Goal: Task Accomplishment & Management: Complete application form

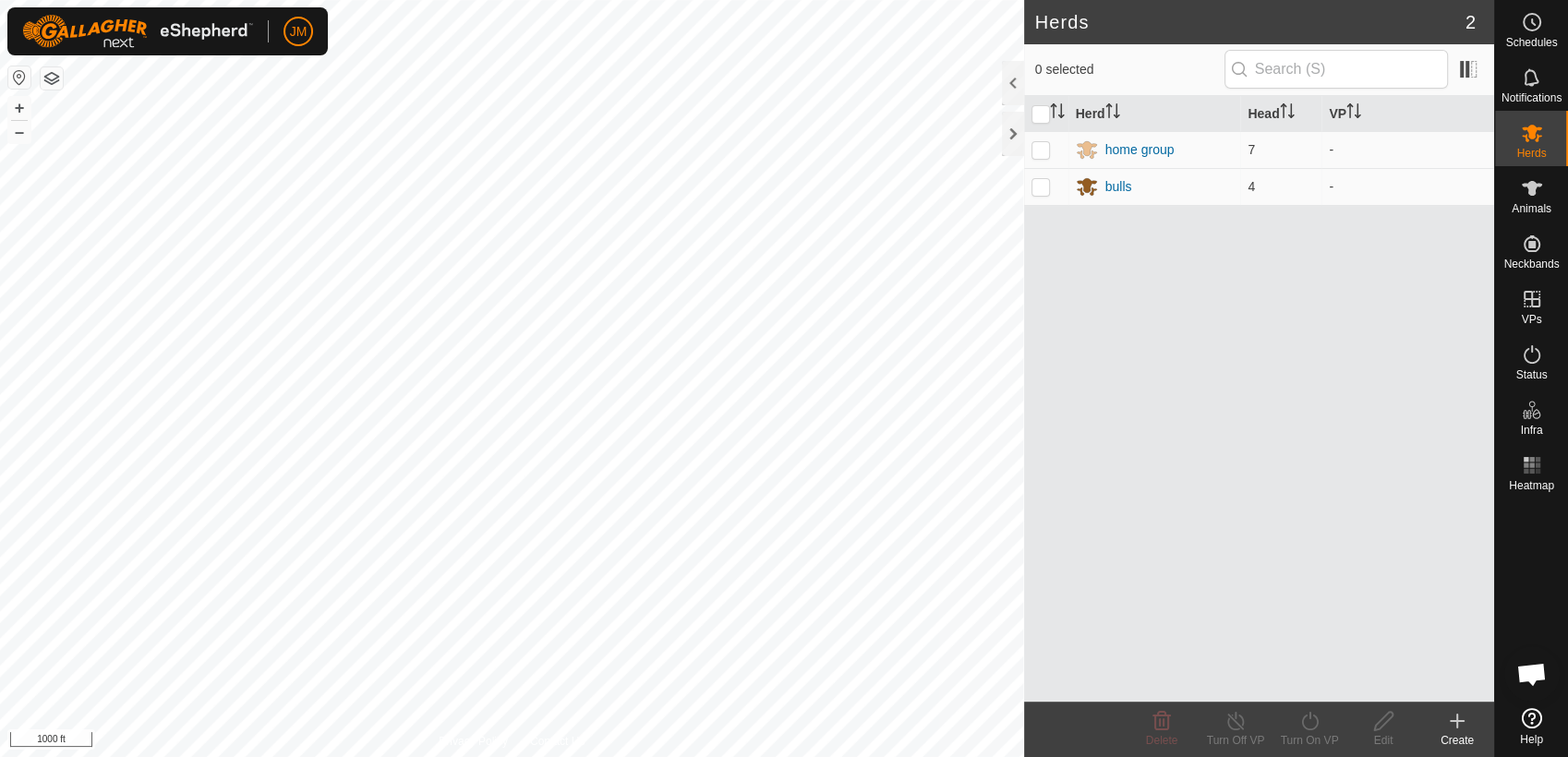
click at [1462, 723] on icon at bounding box center [1457, 721] width 22 height 22
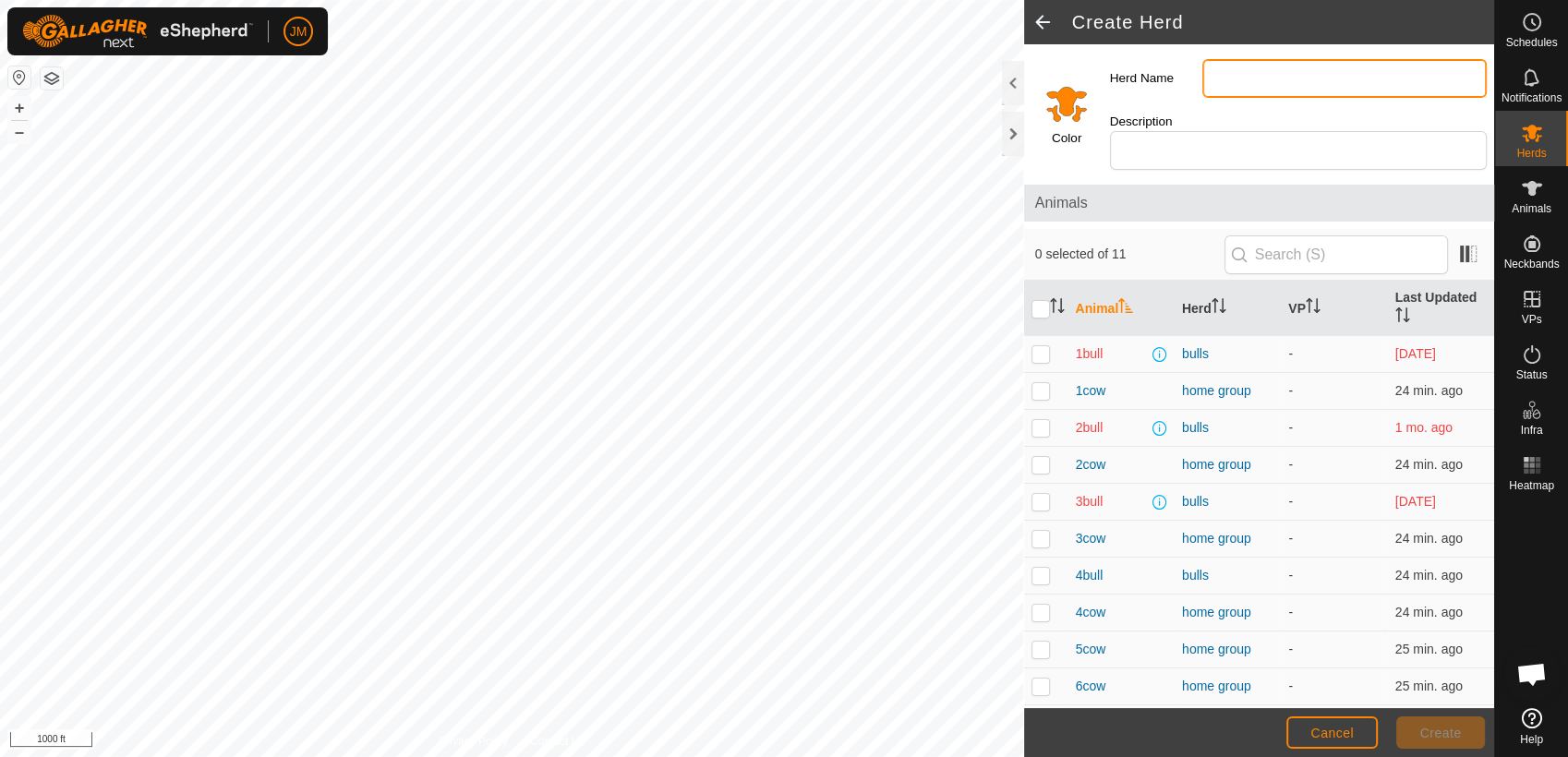
click at [1231, 83] on input "Herd Name" at bounding box center [1344, 78] width 284 height 39
click at [1211, 82] on input "[PERSON_NAME]" at bounding box center [1344, 78] width 284 height 39
type input "[PERSON_NAME]"
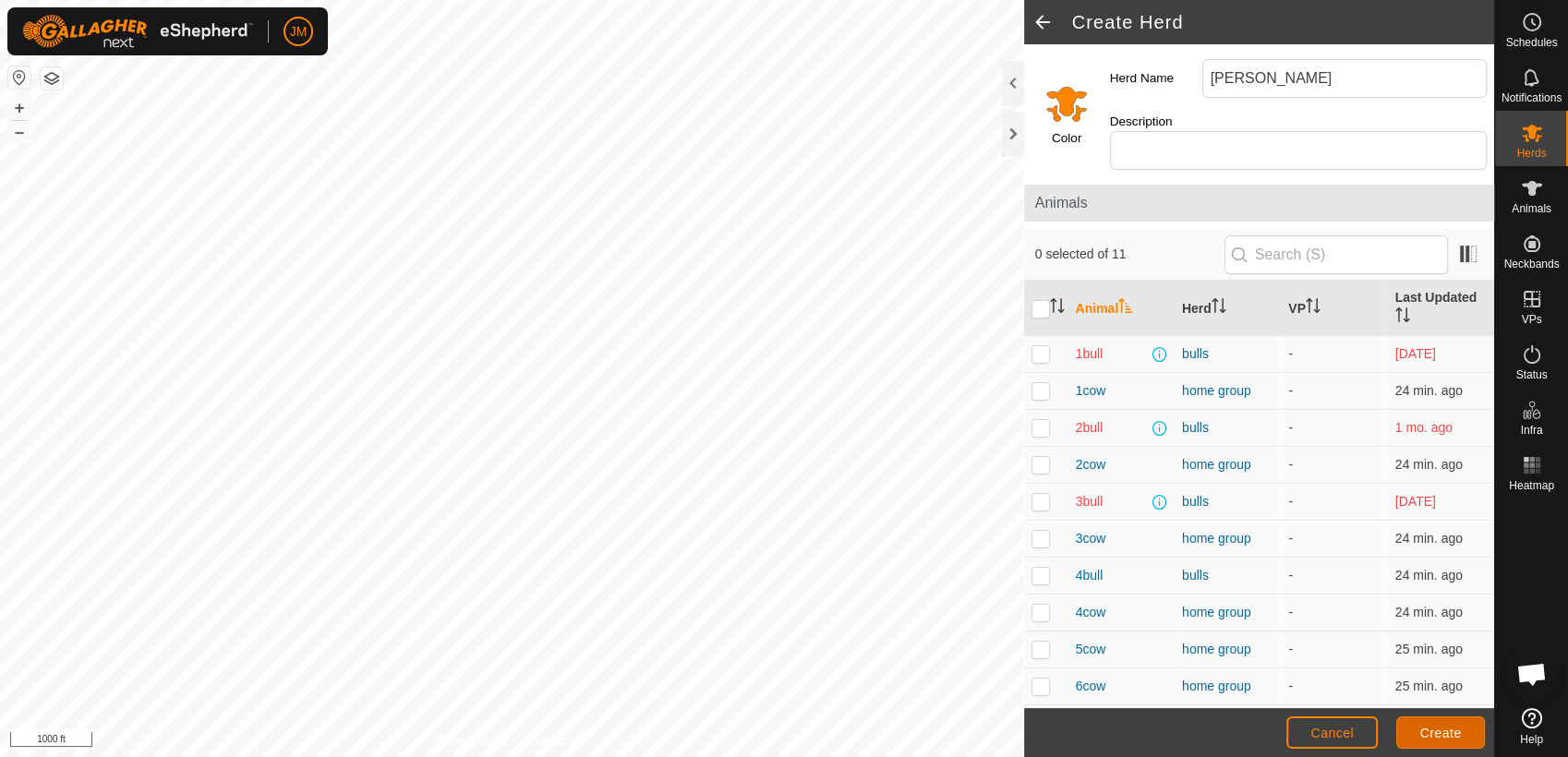
click at [1457, 728] on span "Create" at bounding box center [1441, 733] width 42 height 15
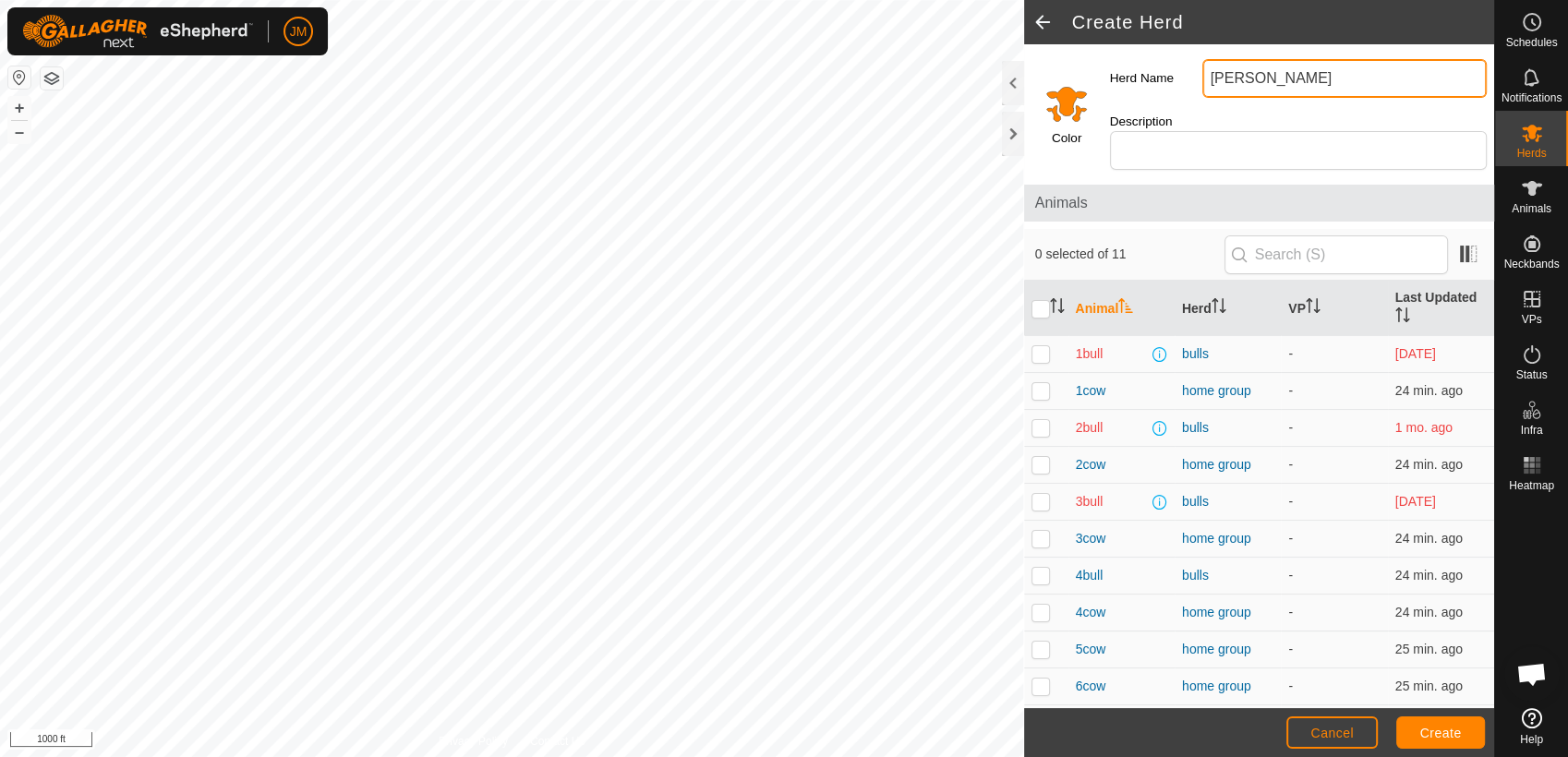
drag, startPoint x: 1345, startPoint y: 81, endPoint x: 1160, endPoint y: 88, distance: 185.1
click at [1160, 88] on div "Herd Name [PERSON_NAME]" at bounding box center [1298, 79] width 391 height 54
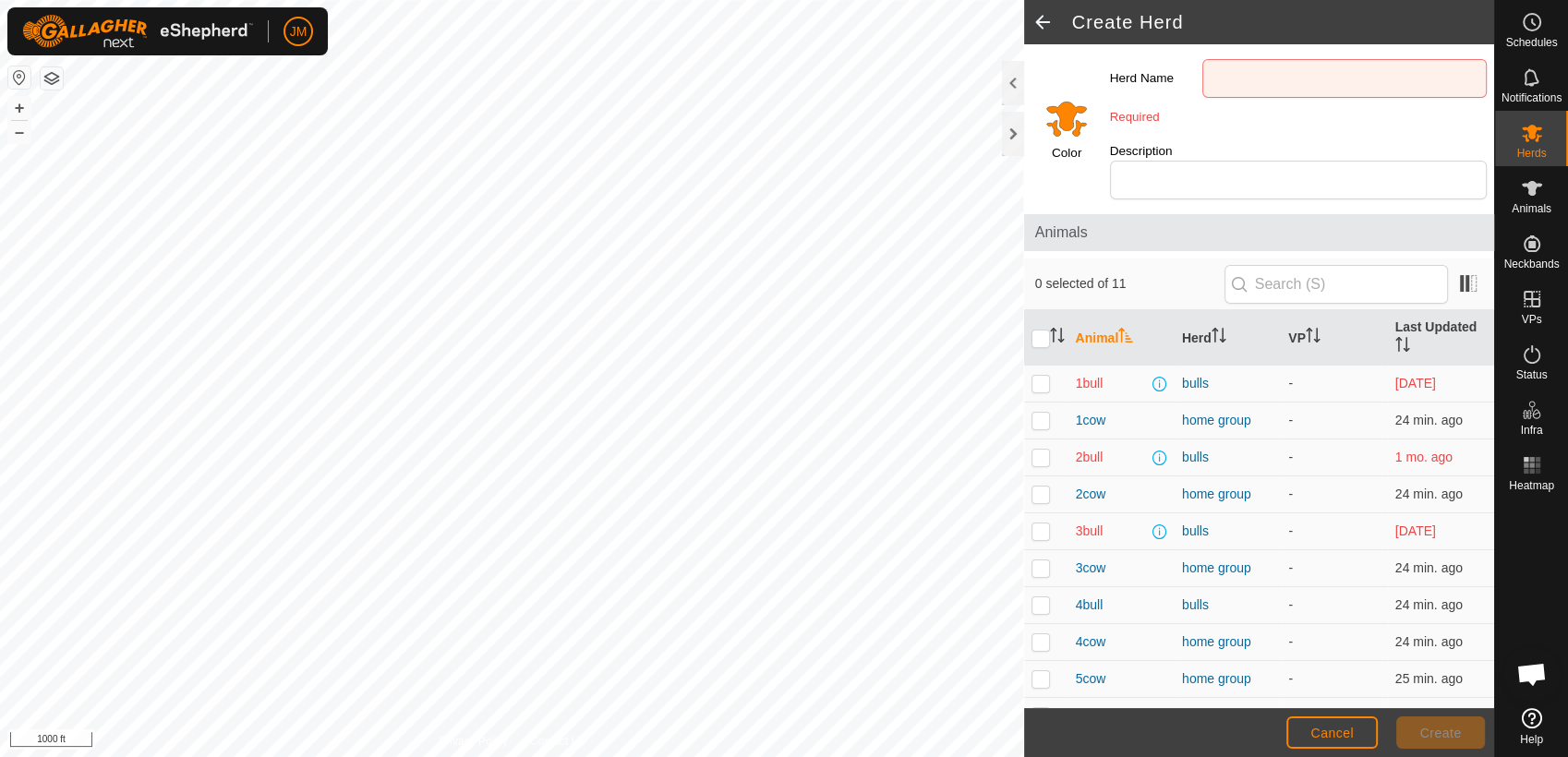
click at [1045, 17] on span at bounding box center [1042, 22] width 37 height 44
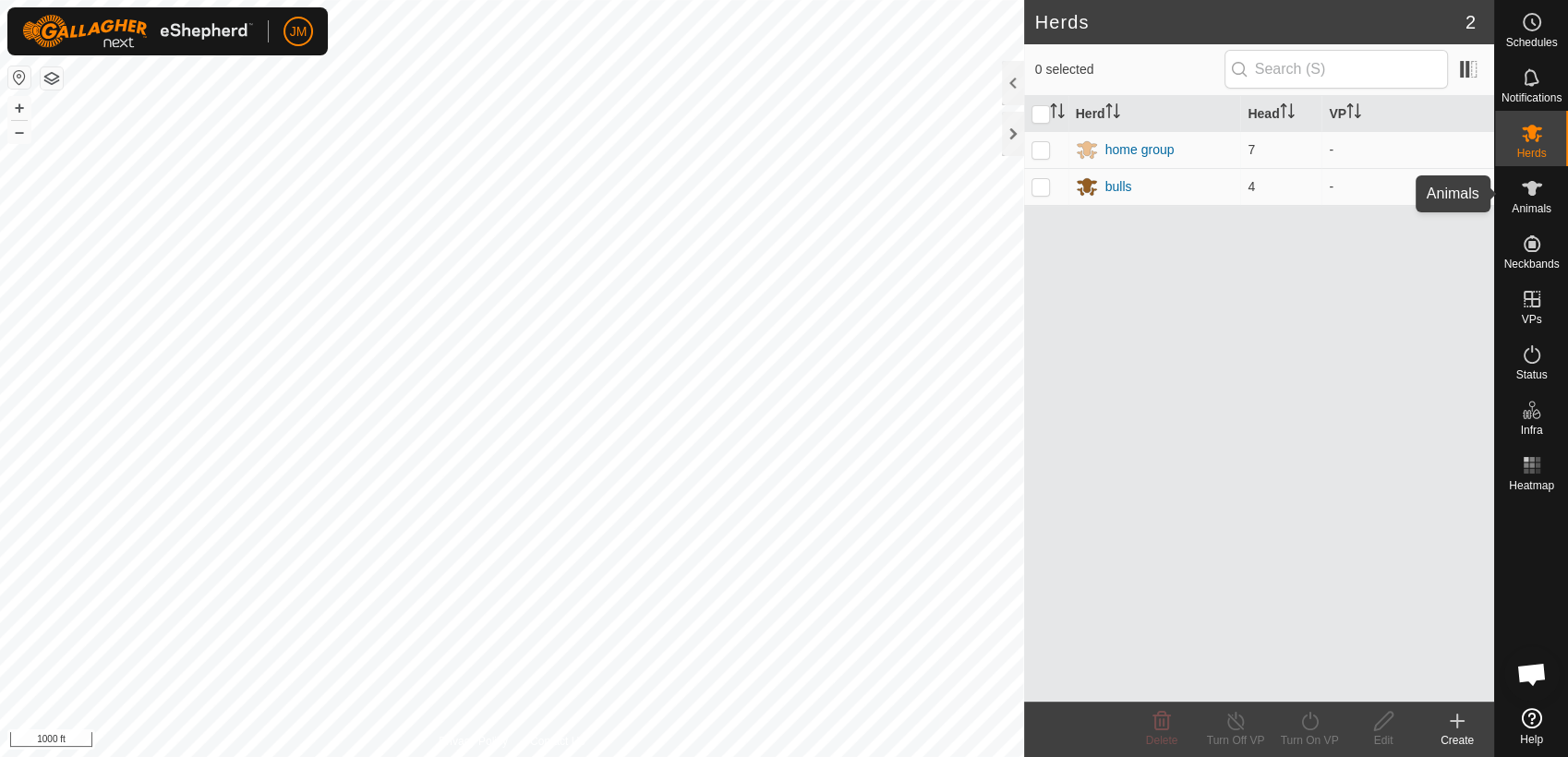
click at [1541, 194] on icon at bounding box center [1532, 189] width 22 height 22
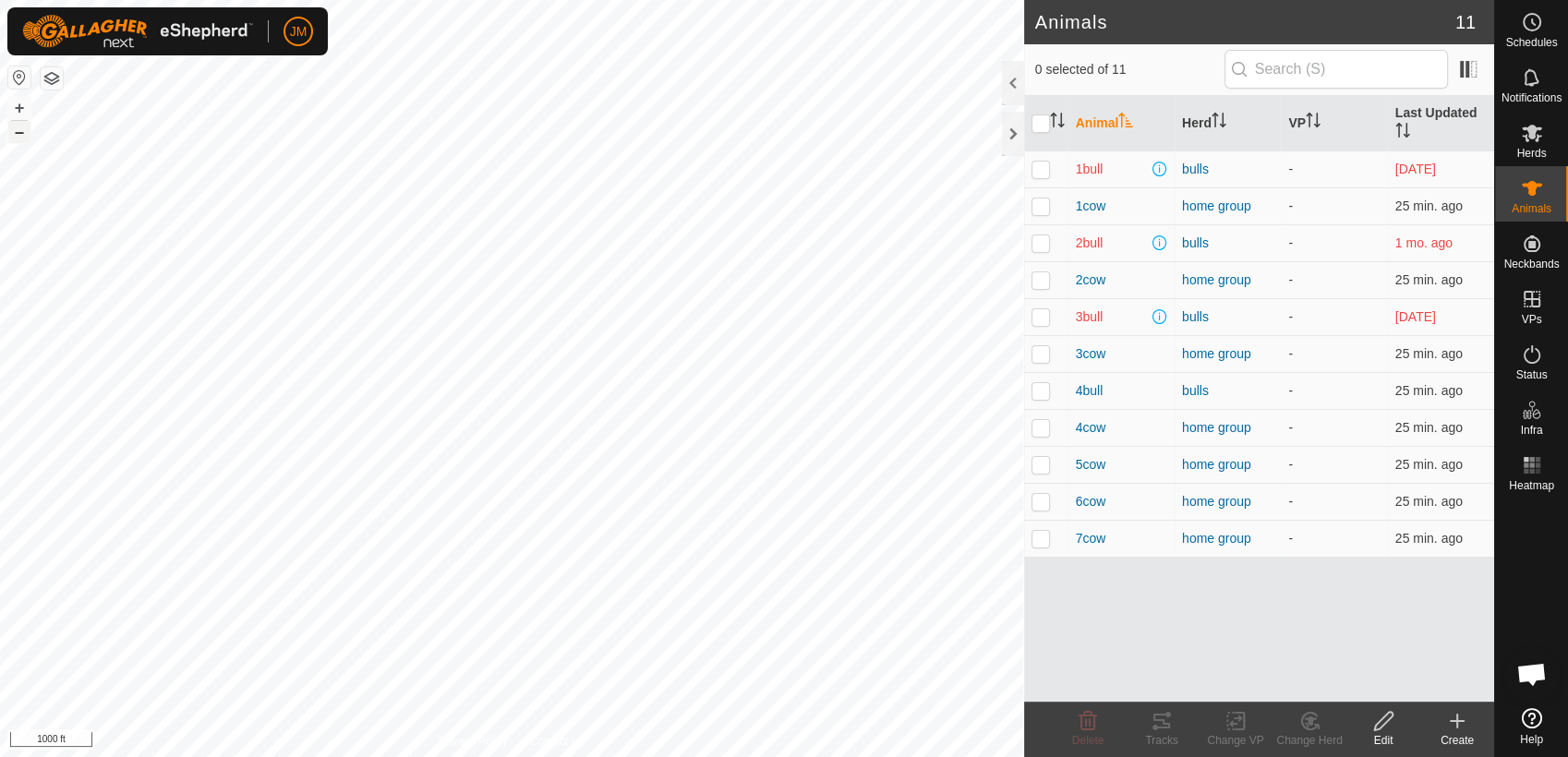
click at [26, 137] on button "–" at bounding box center [19, 132] width 22 height 22
click at [18, 104] on button "+" at bounding box center [19, 108] width 22 height 22
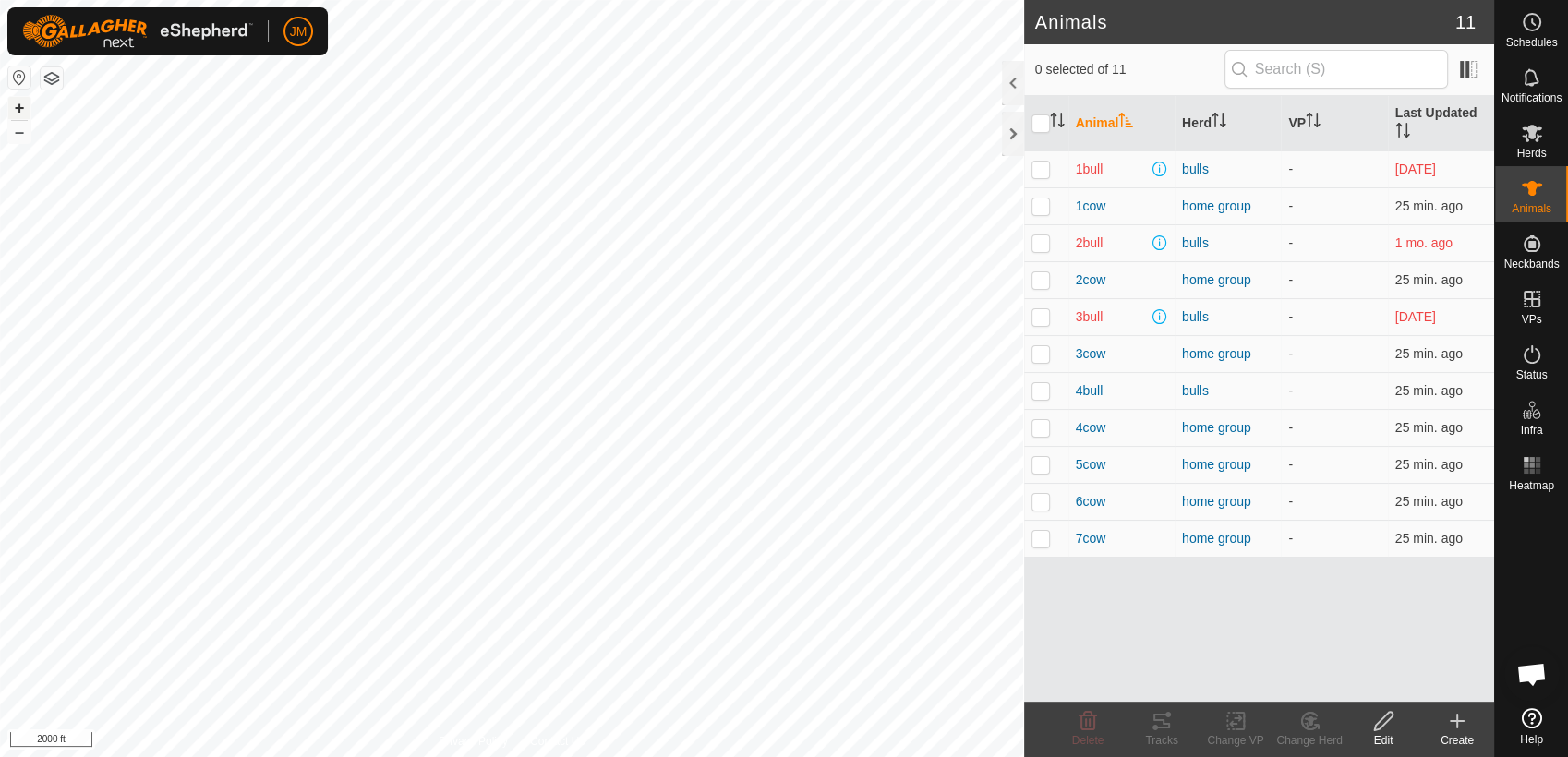
click at [27, 111] on button "+" at bounding box center [19, 108] width 22 height 22
click at [22, 138] on button "–" at bounding box center [19, 132] width 22 height 22
click at [22, 105] on button "+" at bounding box center [19, 108] width 22 height 22
